Goal: Register for event/course

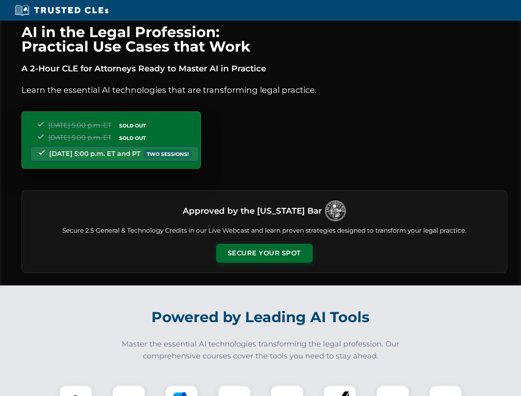
click at [264, 253] on button "Secure Your Spot" at bounding box center [264, 253] width 97 height 19
click at [76, 391] on img at bounding box center [76, 402] width 24 height 24
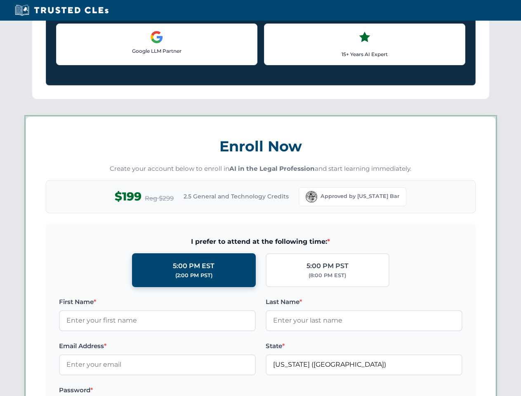
click at [182, 391] on label "Password *" at bounding box center [157, 390] width 197 height 10
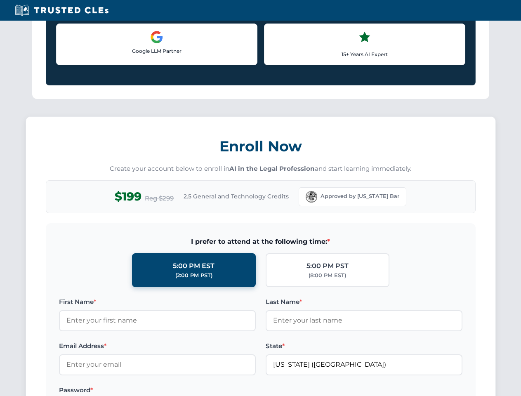
scroll to position [810, 0]
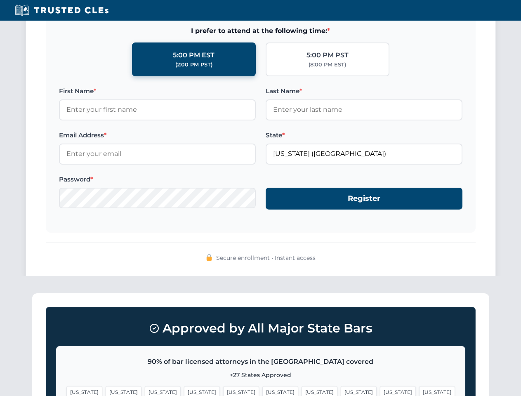
click at [380, 391] on span "[US_STATE]" at bounding box center [398, 392] width 36 height 12
